Goal: Task Accomplishment & Management: Use online tool/utility

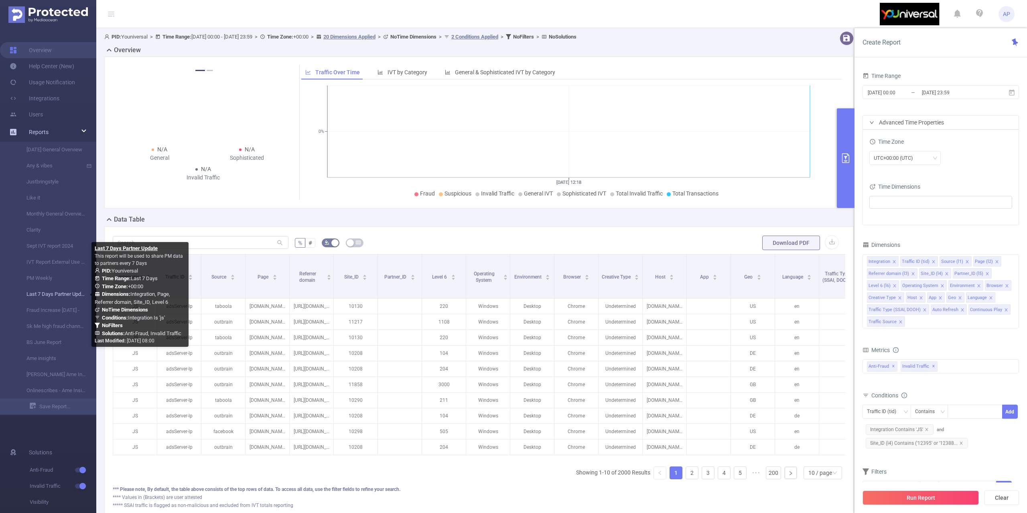
click at [44, 294] on link "Last 7 Days Partner Update" at bounding box center [51, 294] width 71 height 16
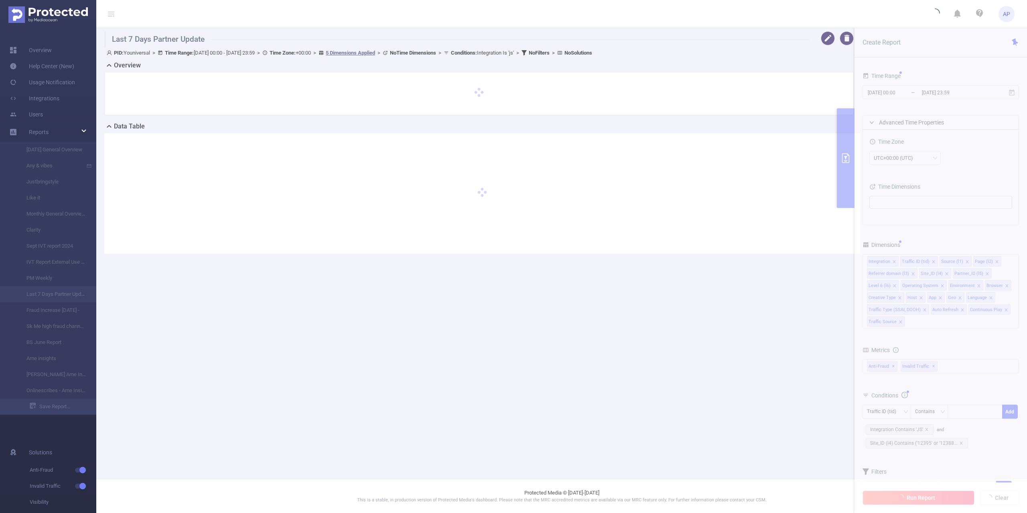
type input "[DATE] 00:00"
type input "[DATE] 23:59"
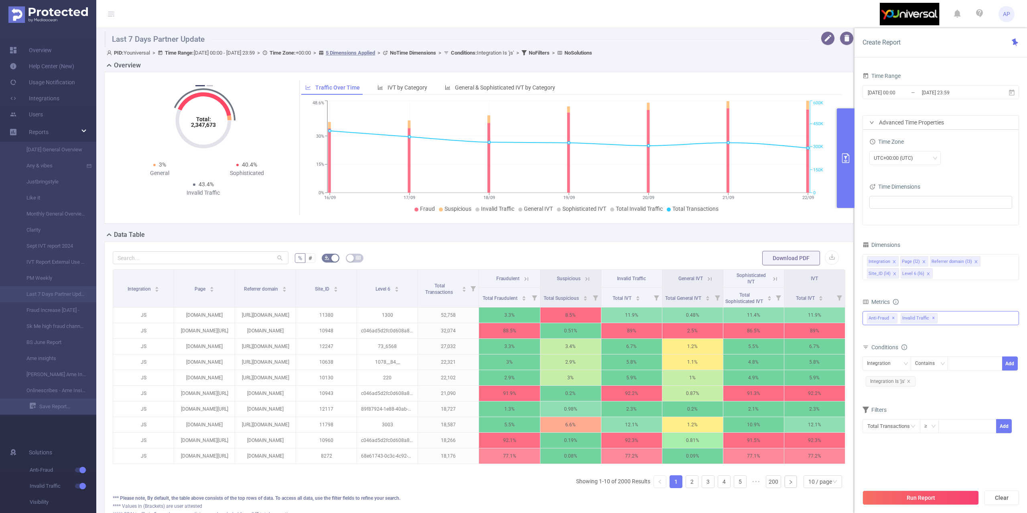
click at [961, 315] on div "Anti-Fraud ✕ Invalid Traffic ✕" at bounding box center [941, 318] width 156 height 14
drag, startPoint x: 955, startPoint y: 302, endPoint x: 952, endPoint y: 299, distance: 4.5
click at [955, 302] on div "Metrics" at bounding box center [941, 302] width 156 height 13
click at [898, 359] on div "Integration" at bounding box center [887, 363] width 40 height 13
click at [888, 414] on li "Site_ID (l4)" at bounding box center [892, 419] width 59 height 13
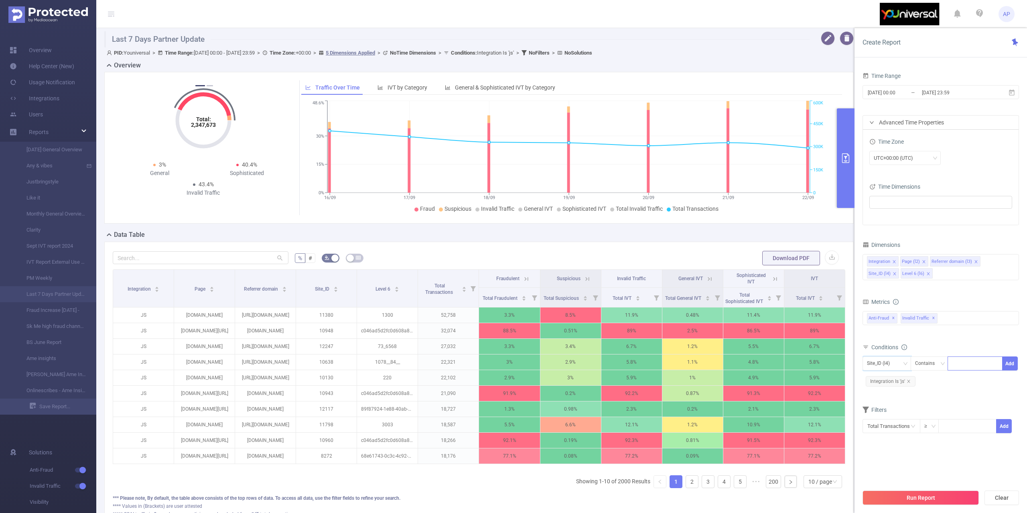
click at [963, 363] on div at bounding box center [975, 363] width 46 height 13
type input "12371"
click at [991, 379] on li "12371" at bounding box center [975, 381] width 55 height 13
click at [944, 497] on button "Run Report" at bounding box center [921, 497] width 116 height 14
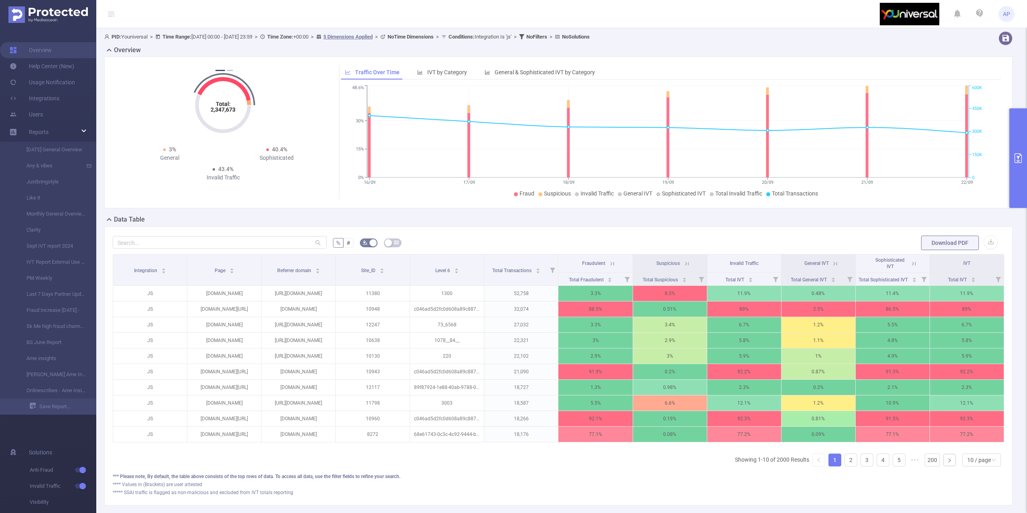
click at [1018, 162] on button "primary" at bounding box center [1018, 158] width 18 height 100
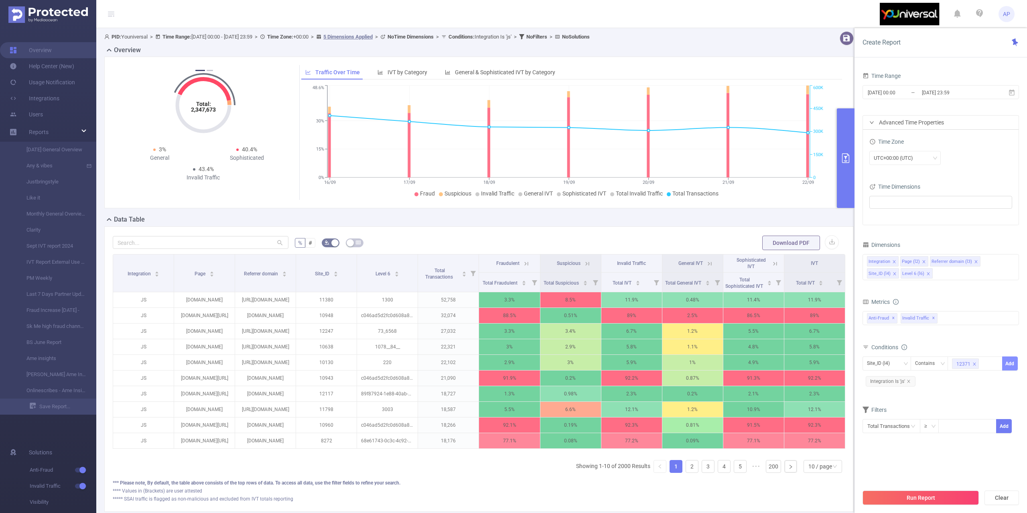
drag, startPoint x: 1008, startPoint y: 364, endPoint x: 1005, endPoint y: 361, distance: 4.5
click at [1008, 364] on button "Add" at bounding box center [1010, 363] width 16 height 14
click at [910, 496] on button "Run Report" at bounding box center [921, 497] width 116 height 14
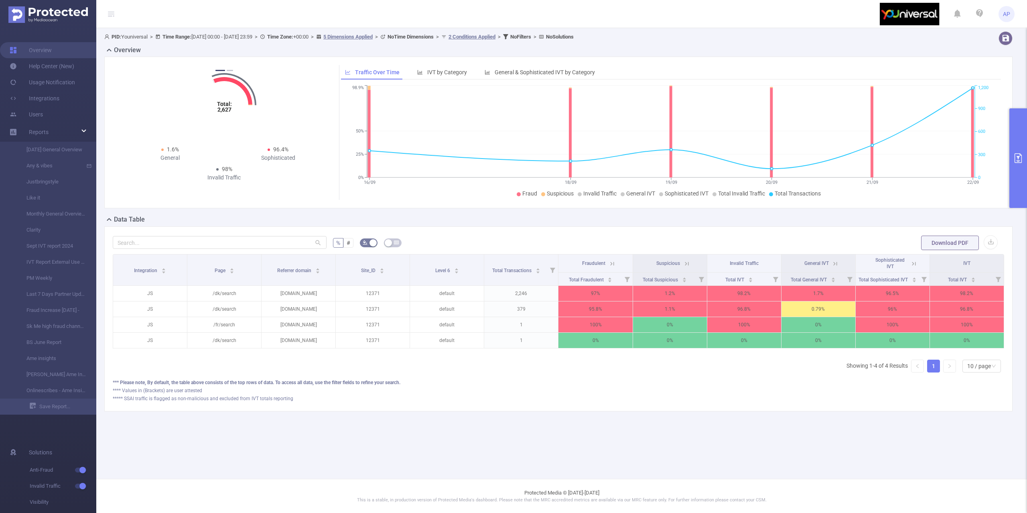
drag, startPoint x: 1013, startPoint y: 141, endPoint x: 1020, endPoint y: 143, distance: 7.5
click at [1020, 141] on button "primary" at bounding box center [1018, 158] width 18 height 100
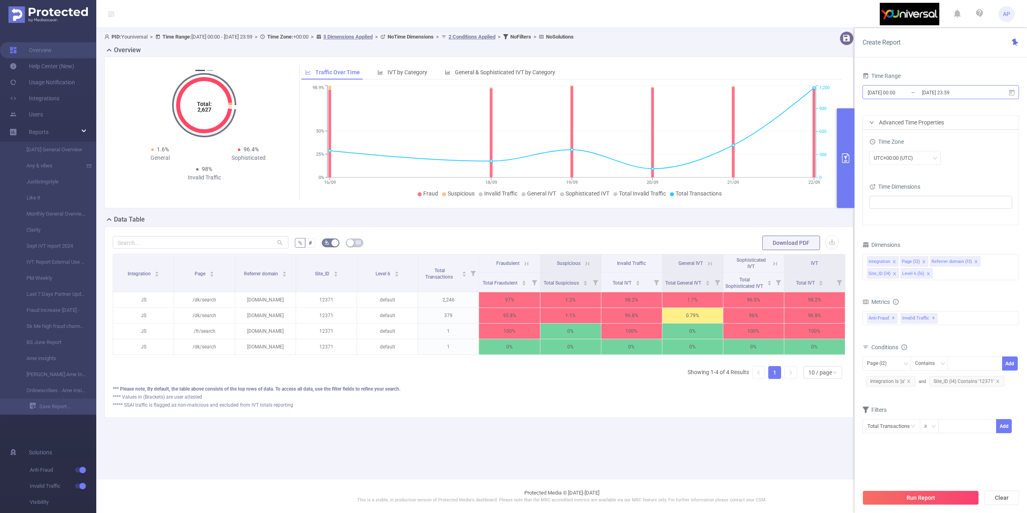
click at [983, 95] on input "[DATE] 23:59" at bounding box center [953, 92] width 65 height 11
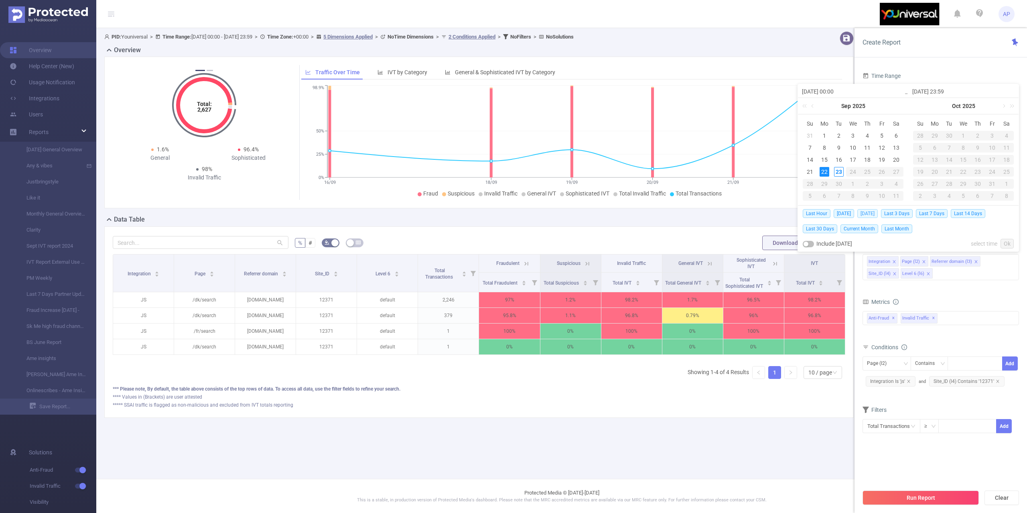
click at [872, 212] on span "[DATE]" at bounding box center [867, 213] width 20 height 9
type input "[DATE] 00:00"
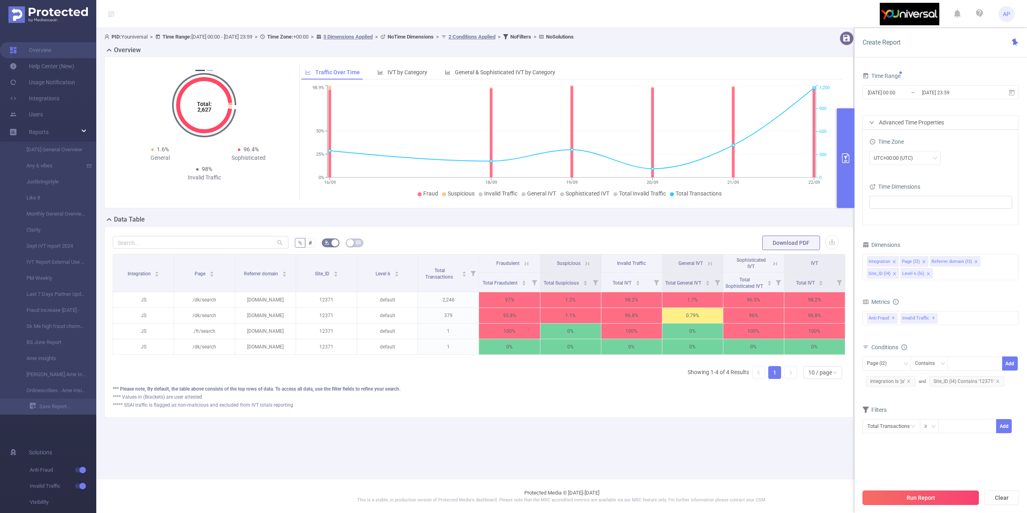
click at [886, 490] on button "Run Report" at bounding box center [921, 497] width 116 height 14
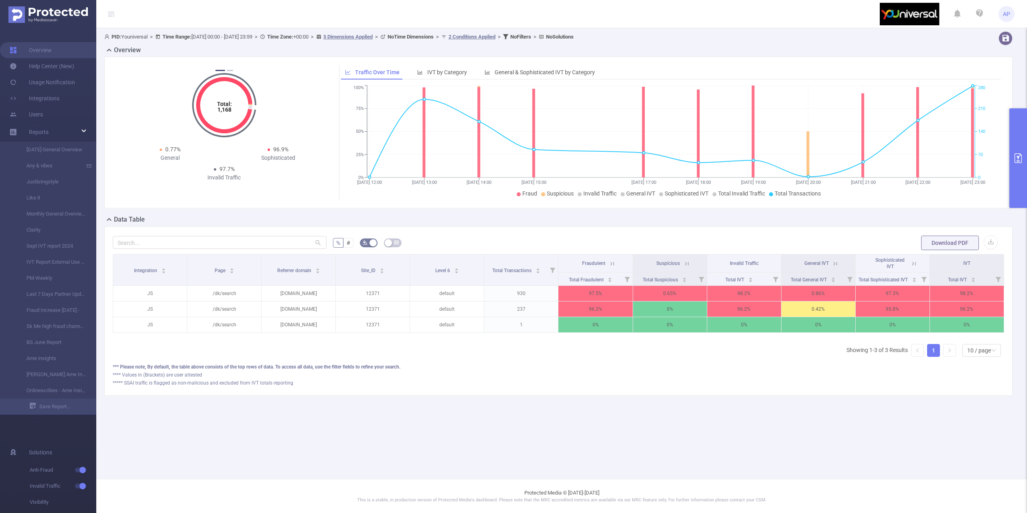
click at [1014, 180] on button "primary" at bounding box center [1018, 158] width 18 height 100
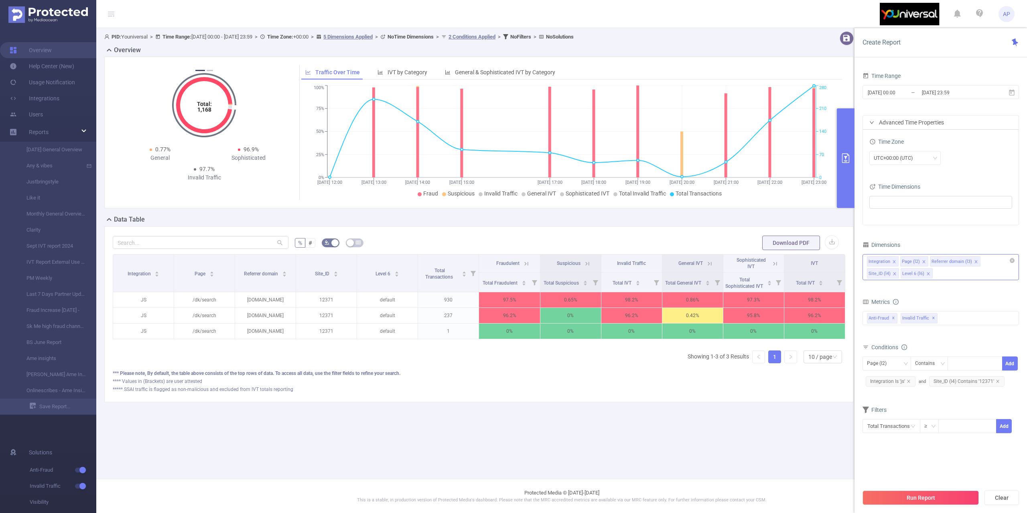
click at [924, 262] on icon "icon: close" at bounding box center [924, 262] width 4 height 4
click at [944, 263] on icon "icon: close" at bounding box center [946, 262] width 4 height 4
click at [961, 262] on icon "icon: close" at bounding box center [961, 261] width 3 height 3
click at [918, 496] on button "Run Report" at bounding box center [921, 497] width 116 height 14
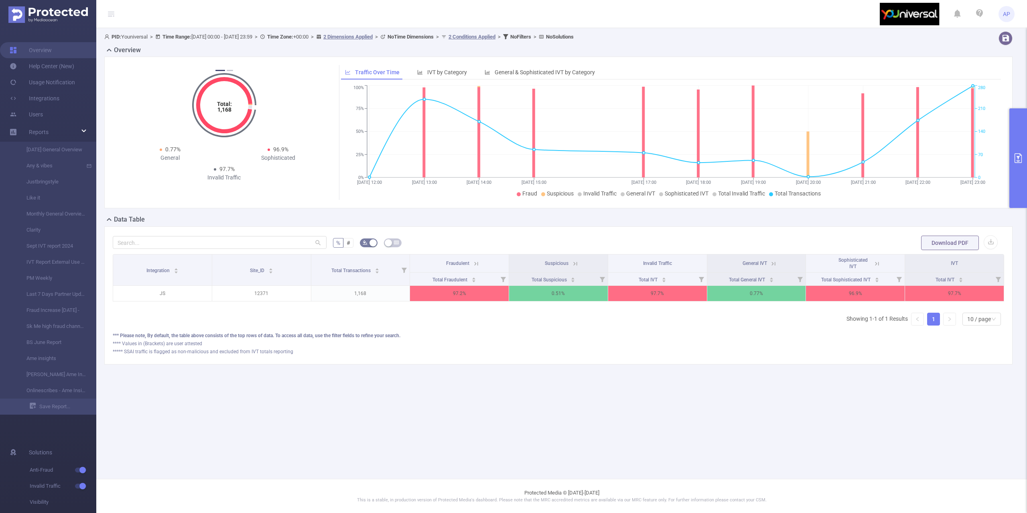
scroll to position [0, 2]
click at [1018, 187] on button "primary" at bounding box center [1018, 158] width 18 height 100
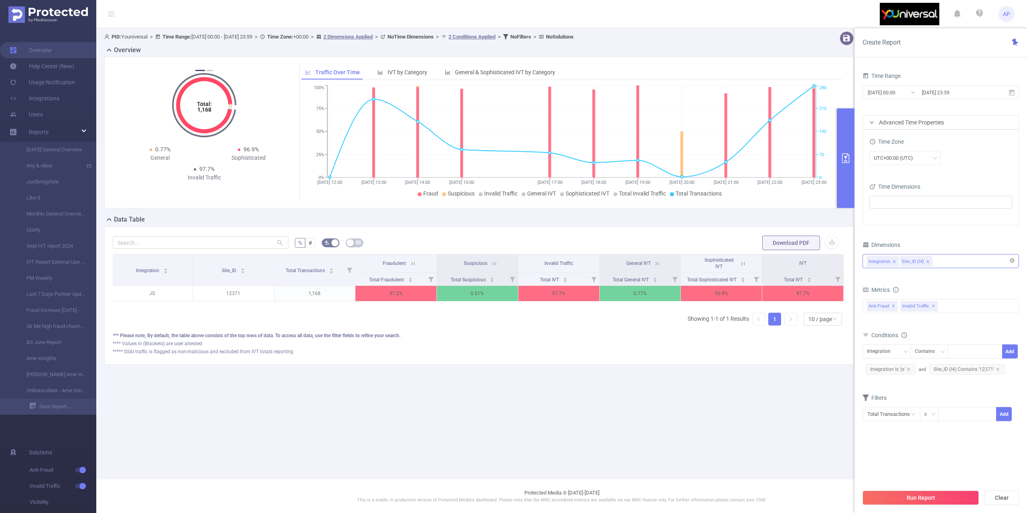
click at [961, 256] on div "Integration Site_ID (l4)" at bounding box center [941, 260] width 148 height 13
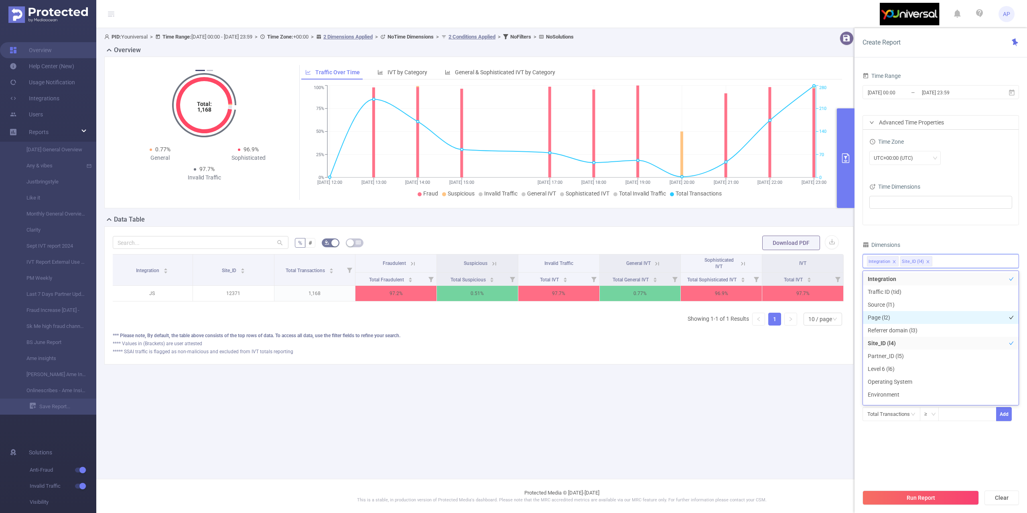
click at [908, 320] on li "Page (l2)" at bounding box center [941, 317] width 156 height 13
click at [907, 334] on li "Referrer domain (l3)" at bounding box center [941, 330] width 156 height 13
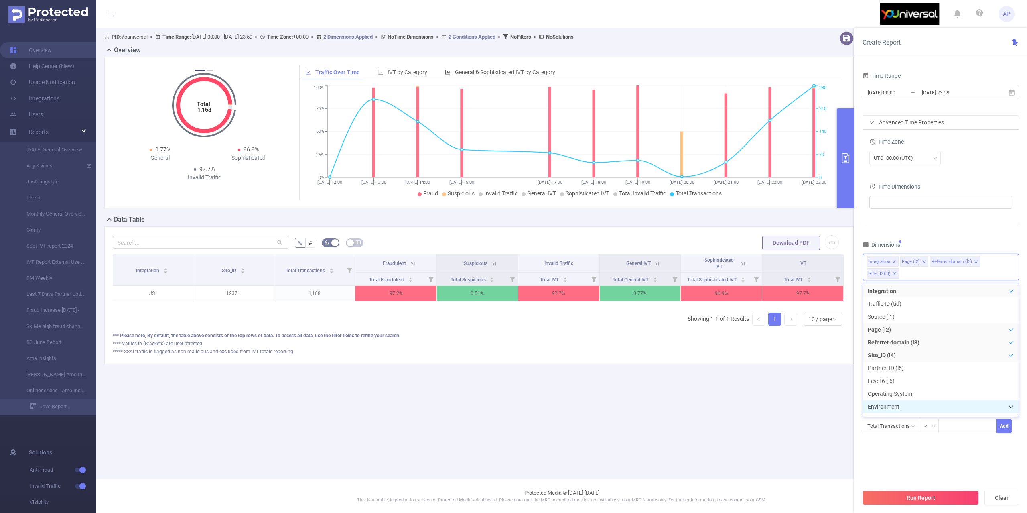
scroll to position [9, 0]
click at [906, 497] on button "Run Report" at bounding box center [921, 497] width 116 height 14
